Goal: Task Accomplishment & Management: Complete application form

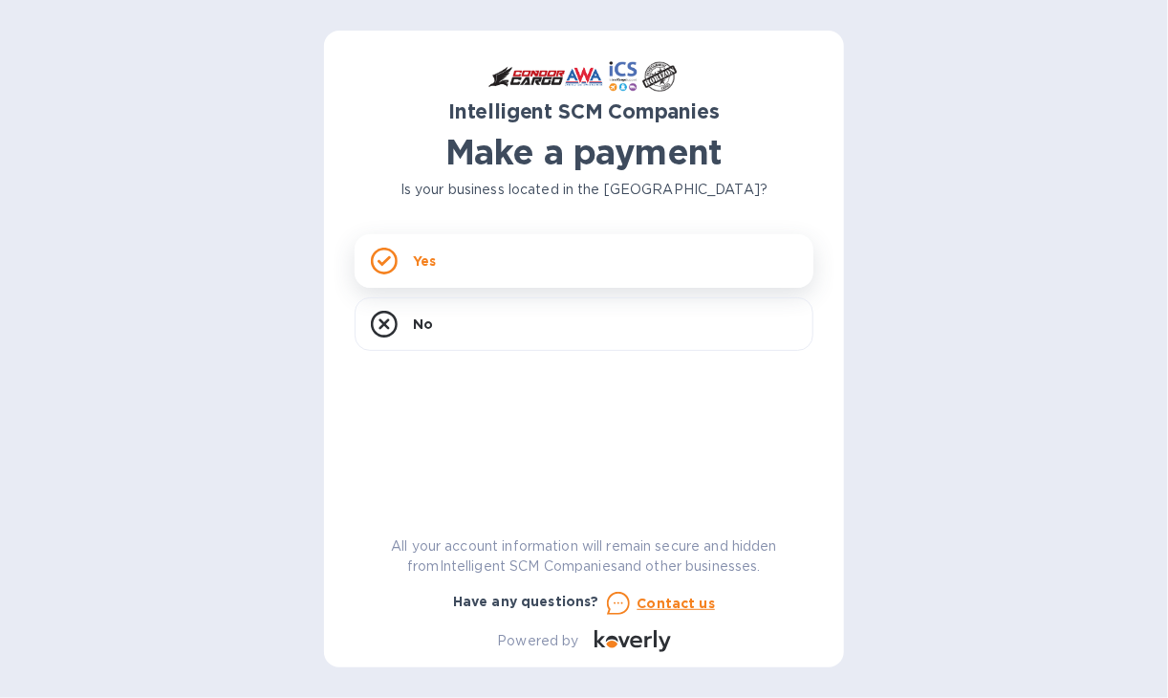
click at [442, 267] on div "Yes" at bounding box center [584, 261] width 459 height 54
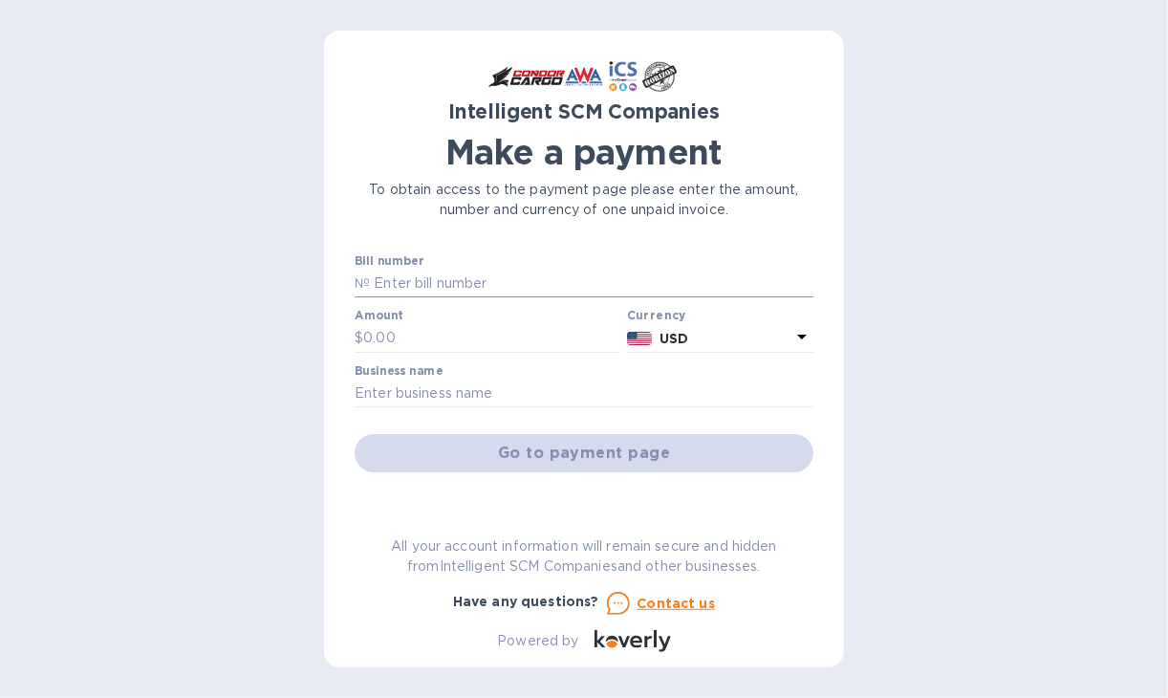
click at [444, 282] on input "text" at bounding box center [592, 284] width 444 height 29
type input "s00503586"
type input "325"
type input "Ahtna Infrastructure and Technologies"
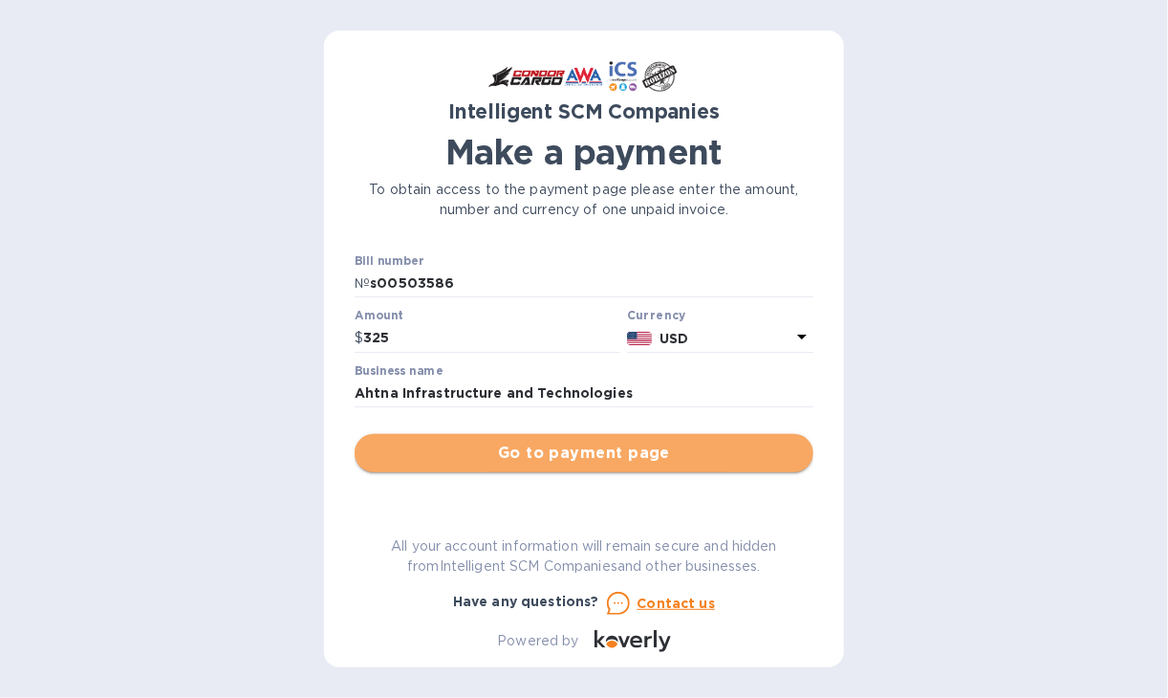
click at [595, 448] on span "Go to payment page" at bounding box center [584, 453] width 428 height 23
